Goal: Task Accomplishment & Management: Manage account settings

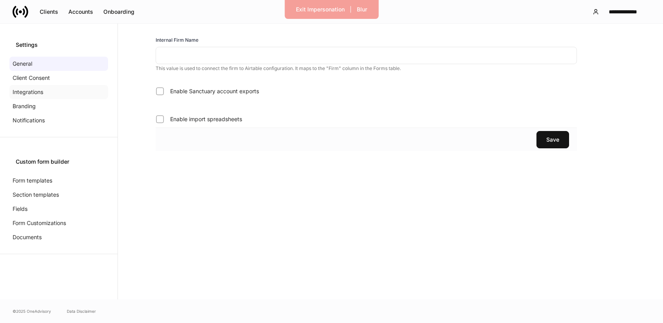
click at [35, 95] on p "Integrations" at bounding box center [28, 92] width 31 height 8
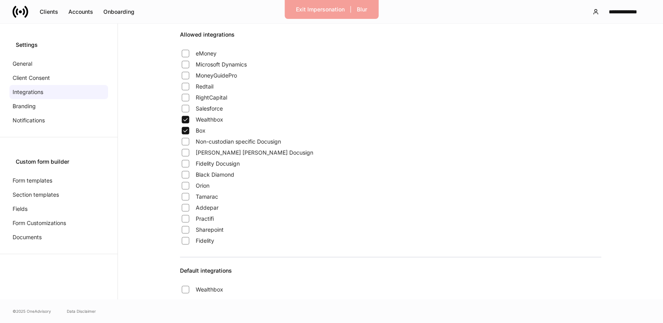
scroll to position [167, 0]
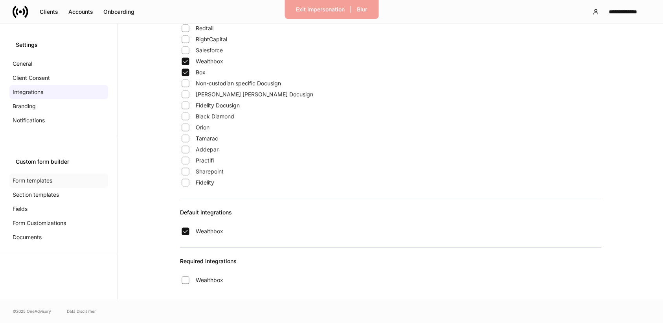
click at [46, 180] on p "Form templates" at bounding box center [33, 181] width 40 height 8
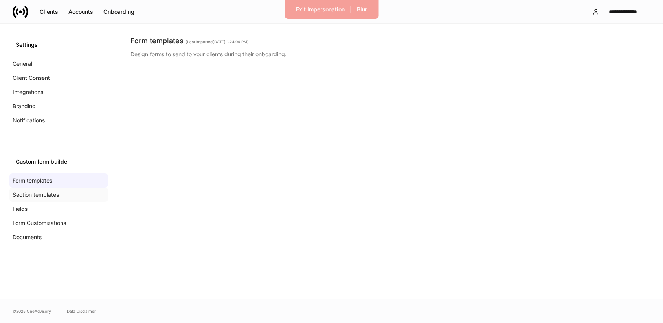
click at [41, 193] on p "Section templates" at bounding box center [36, 195] width 46 height 8
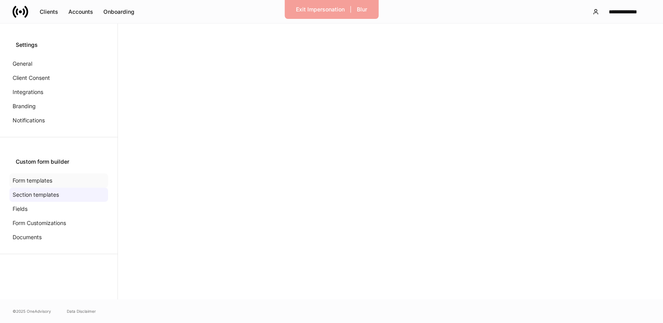
click at [36, 177] on p "Form templates" at bounding box center [33, 181] width 40 height 8
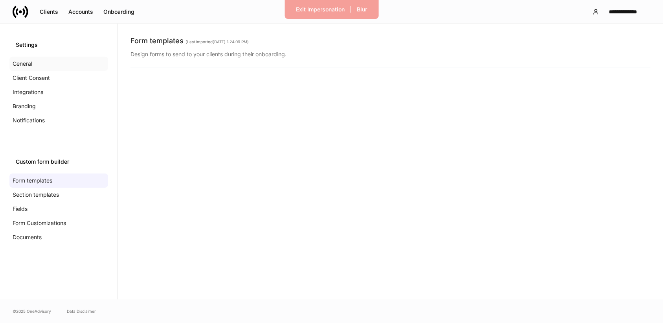
click at [31, 63] on p "General" at bounding box center [23, 64] width 20 height 8
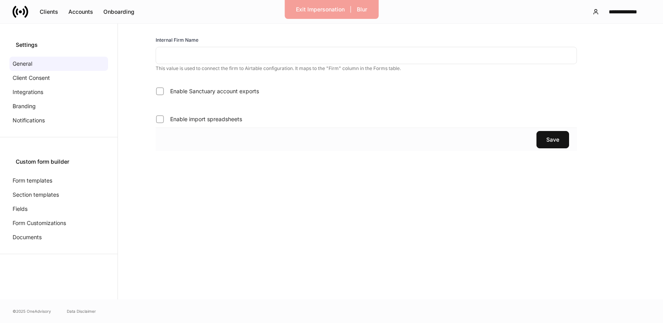
click at [171, 56] on input "text" at bounding box center [366, 55] width 421 height 17
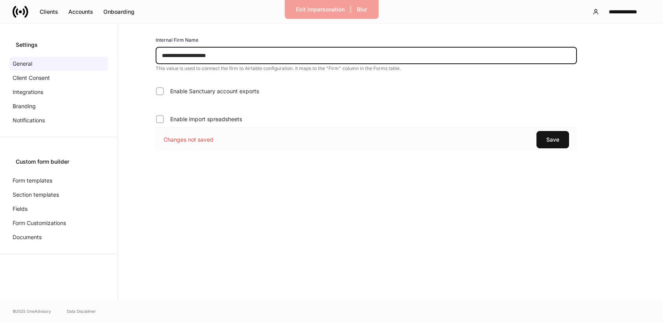
type input "**********"
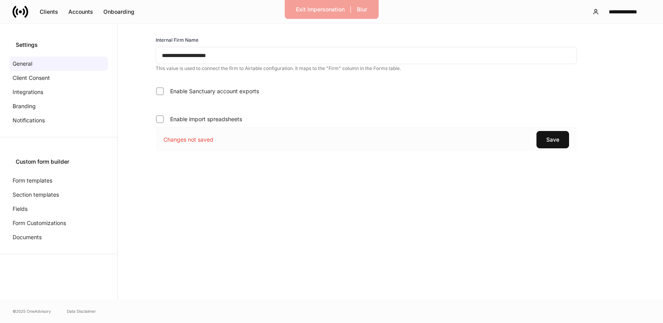
click at [243, 94] on span "Enable Sanctuary account exports" at bounding box center [214, 91] width 89 height 8
click at [552, 140] on div "Save" at bounding box center [552, 140] width 13 height 6
click at [35, 64] on div "General" at bounding box center [58, 64] width 99 height 14
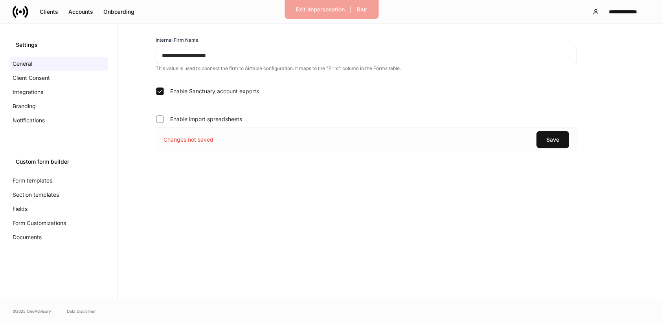
click at [33, 49] on div "Settings General Client Consent Integrations Branding Notifications" at bounding box center [59, 81] width 118 height 114
click at [32, 46] on div "Settings" at bounding box center [59, 45] width 86 height 8
click at [26, 42] on div "Settings" at bounding box center [59, 45] width 86 height 8
click at [31, 177] on p "Form templates" at bounding box center [33, 181] width 40 height 8
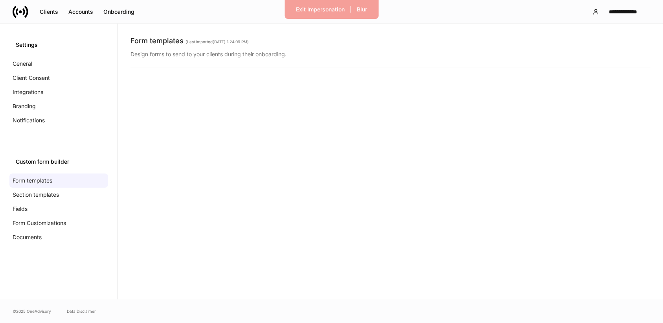
click at [34, 42] on div "Settings" at bounding box center [59, 45] width 86 height 8
click at [335, 11] on div "Exit Impersonation" at bounding box center [320, 10] width 49 height 6
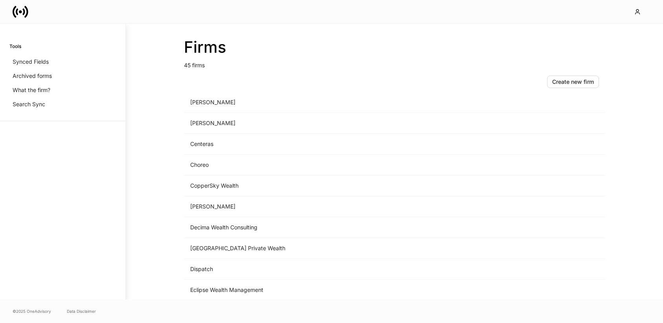
scroll to position [160, 0]
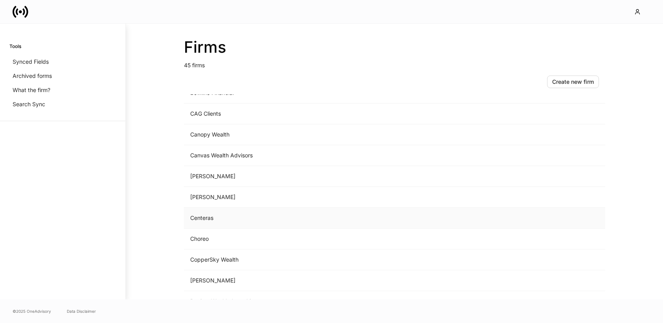
click at [209, 220] on td "Centeras" at bounding box center [329, 218] width 291 height 21
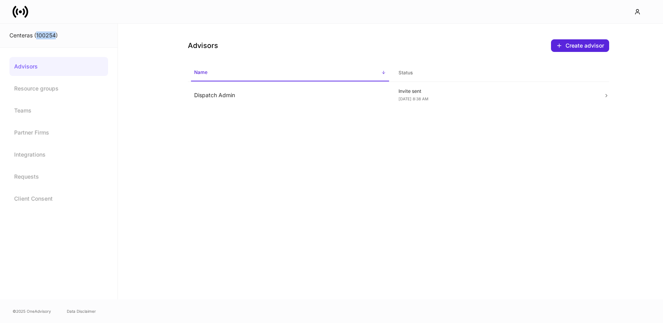
drag, startPoint x: 57, startPoint y: 37, endPoint x: 36, endPoint y: 36, distance: 20.5
click at [36, 36] on div "Centeras (100254)" at bounding box center [58, 35] width 99 height 8
copy div "100254"
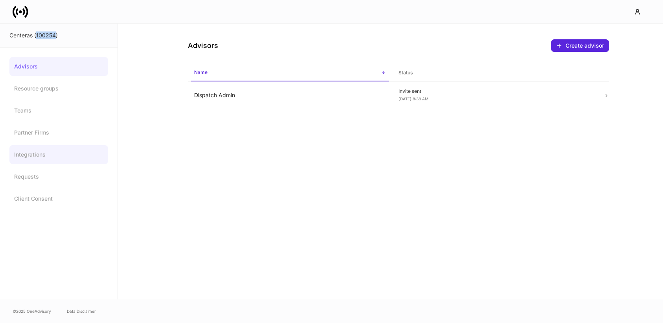
click at [50, 158] on link "Integrations" at bounding box center [58, 154] width 99 height 19
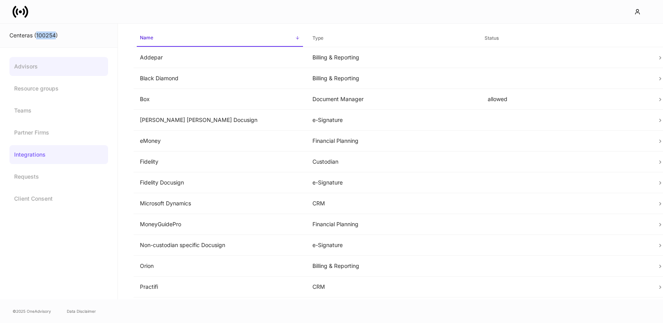
click at [32, 70] on link "Advisors" at bounding box center [58, 66] width 99 height 19
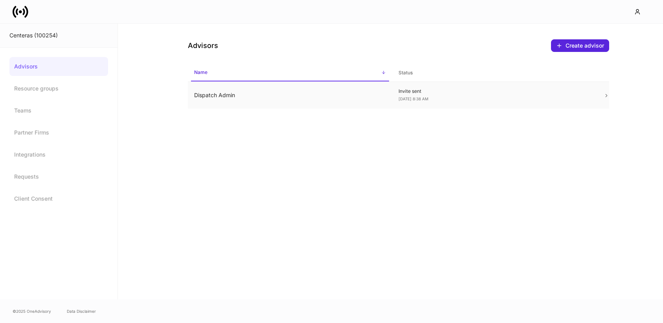
click at [292, 92] on td "Dispatch Admin" at bounding box center [290, 95] width 205 height 27
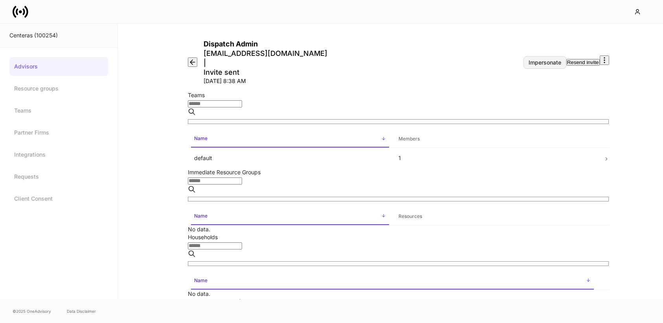
click at [529, 60] on div "Impersonate" at bounding box center [545, 63] width 33 height 6
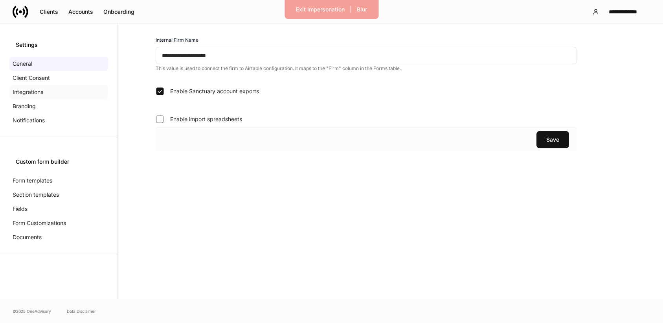
click at [32, 88] on p "Integrations" at bounding box center [28, 92] width 31 height 8
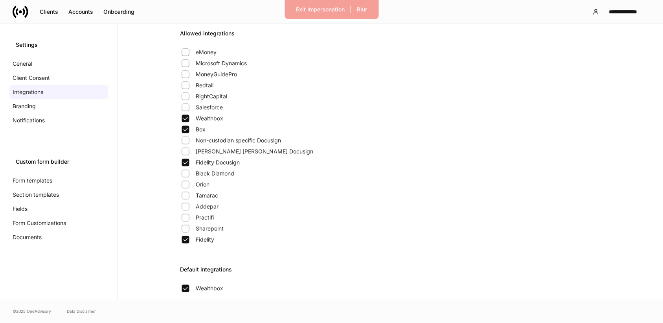
scroll to position [101, 0]
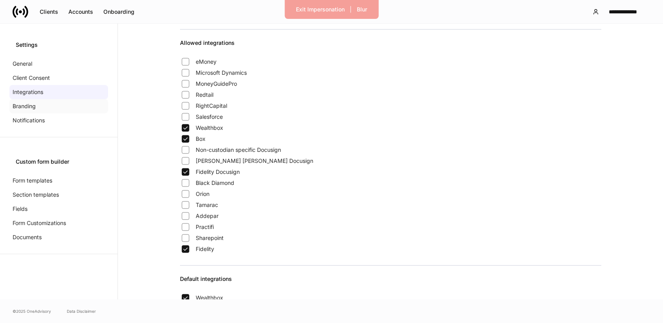
click at [30, 105] on p "Branding" at bounding box center [24, 106] width 23 height 8
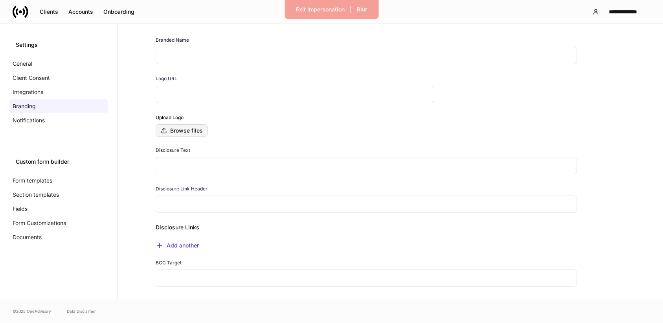
click at [187, 128] on div "Browse files" at bounding box center [182, 130] width 42 height 6
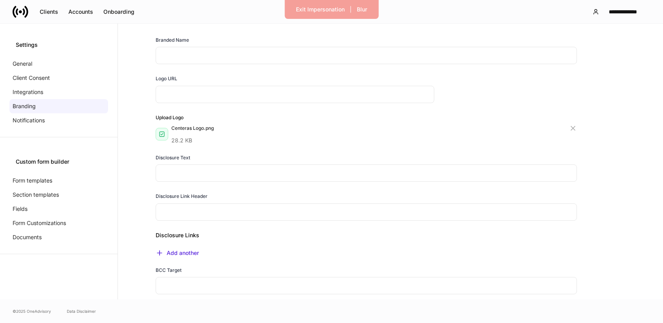
type input "**********"
click at [240, 60] on input "text" at bounding box center [366, 55] width 421 height 17
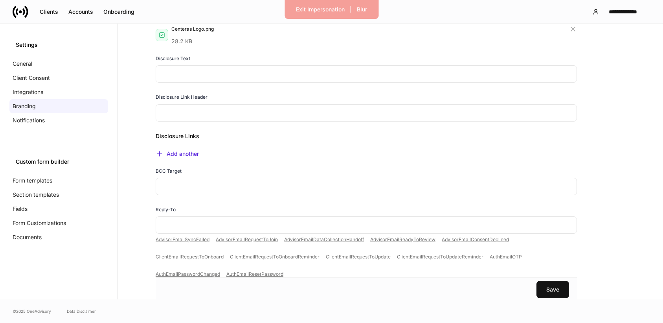
scroll to position [113, 0]
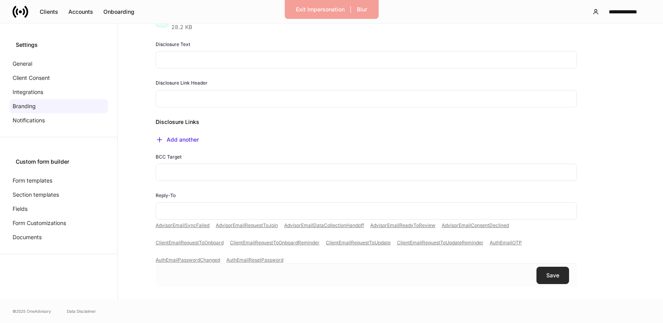
type input "********"
click at [550, 278] on div "Save" at bounding box center [552, 275] width 13 height 6
